Goal: Task Accomplishment & Management: Use online tool/utility

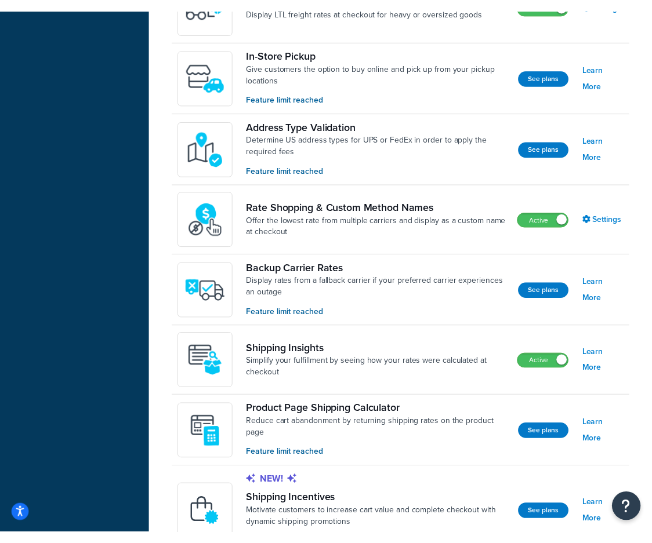
scroll to position [507, 0]
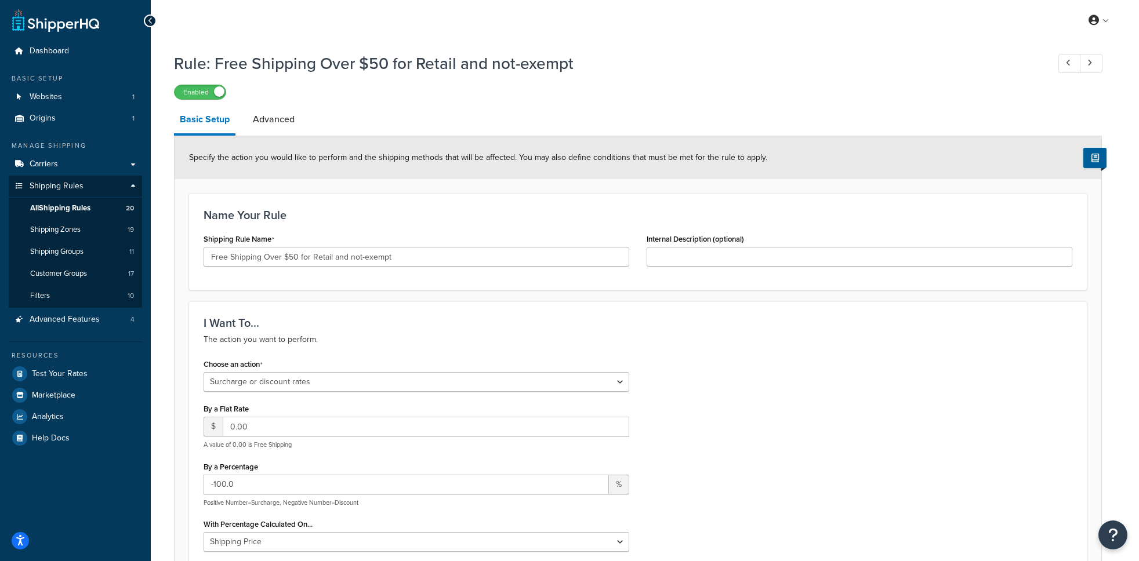
select select "SURCHARGE"
